Goal: Task Accomplishment & Management: Complete application form

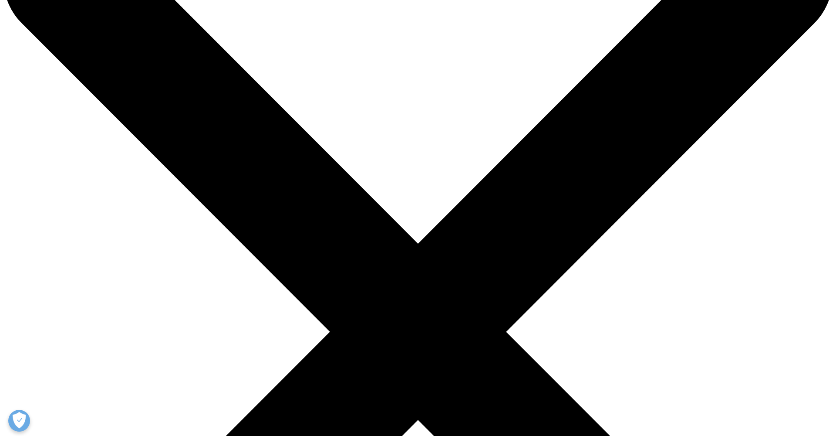
type input "Issa"
type input "Kildani"
type input "[EMAIL_ADDRESS][DOMAIN_NAME]"
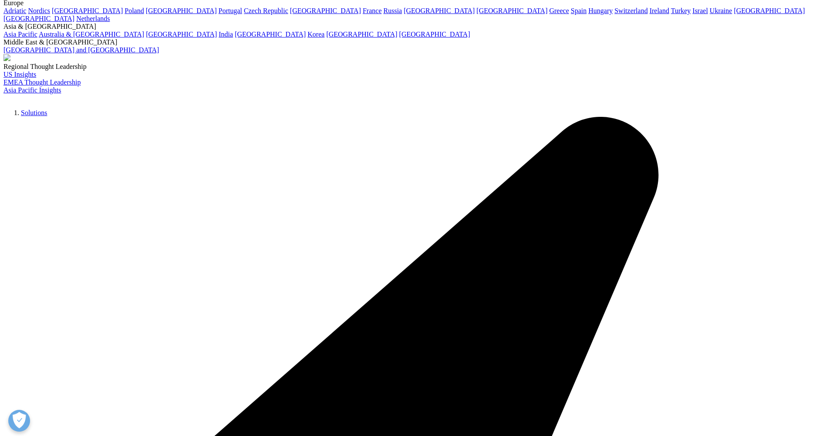
type input "Ambrosia Ventures"
type input "[DOMAIN_NAME]"
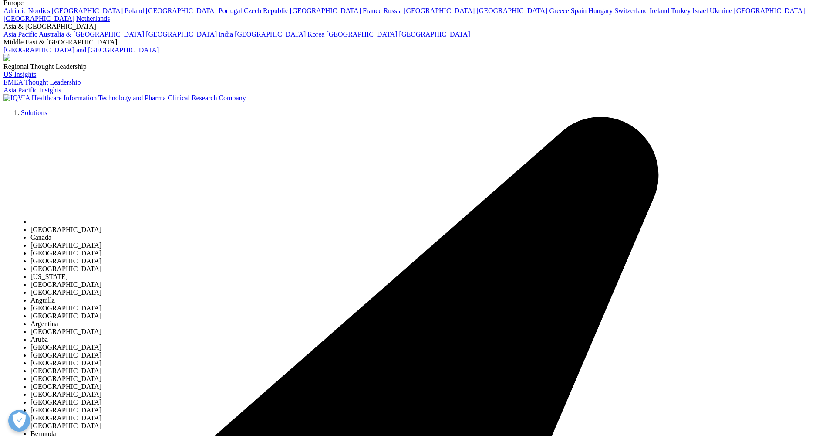
select select "[GEOGRAPHIC_DATA]"
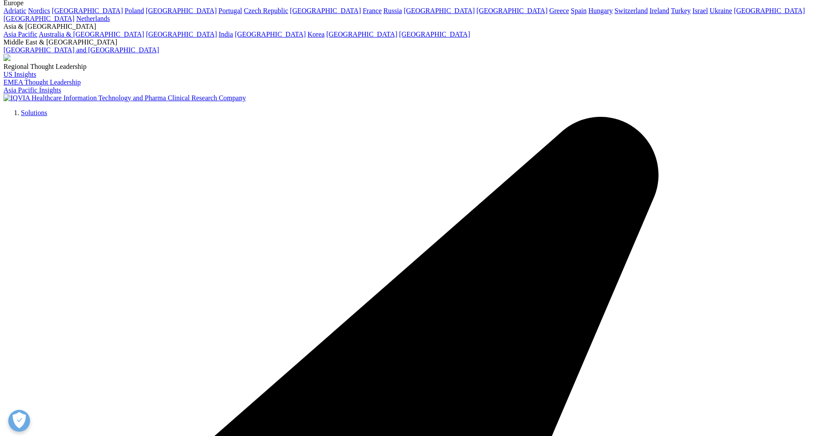
type input "6"
select select "Technology Partnership"
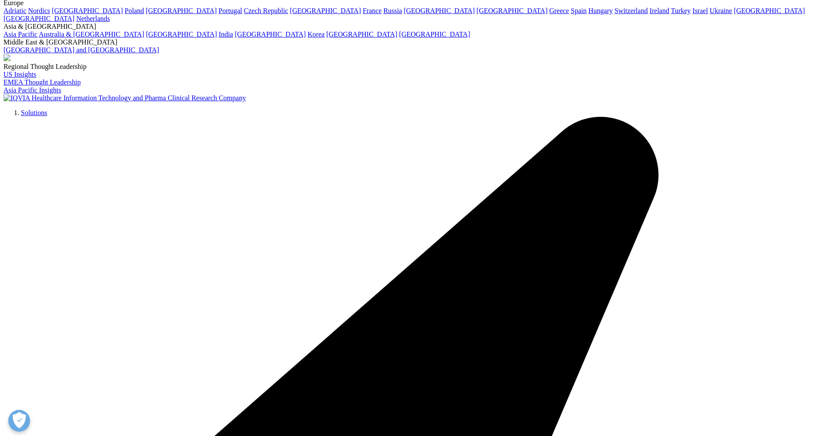
scroll to position [25, 0]
type textarea "1. Integrate IQVIA proprietary datasets (e.g., [PERSON_NAME], clinical trials, …"
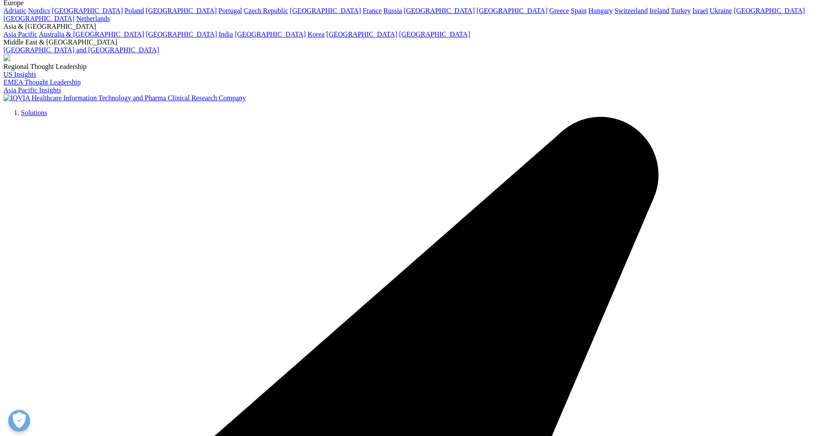
type textarea "We would like to leverage IQVIA's proprietary datasets (clinical trial registri…"
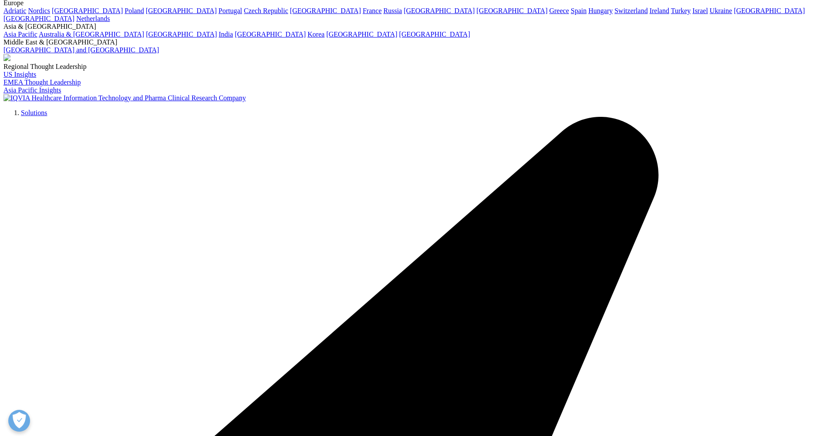
drag, startPoint x: 446, startPoint y: 418, endPoint x: 398, endPoint y: 419, distance: 48.4
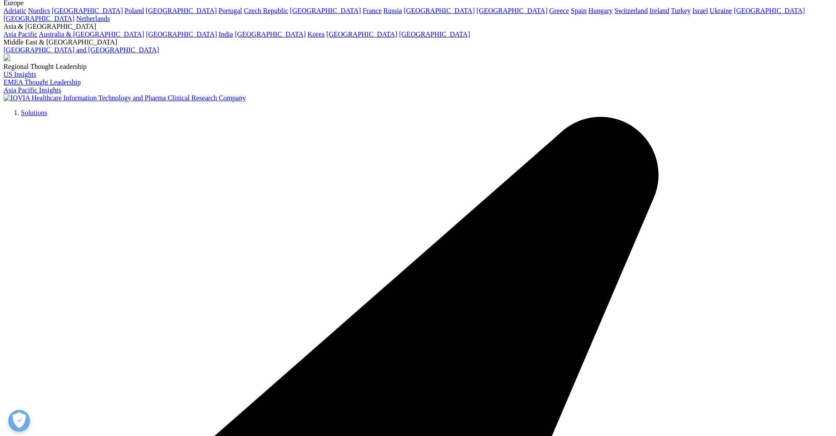
type textarea "Ambrosia Ventures is a boutique strategic consulting and M&A advisory firm in l…"
